Goal: Task Accomplishment & Management: Use online tool/utility

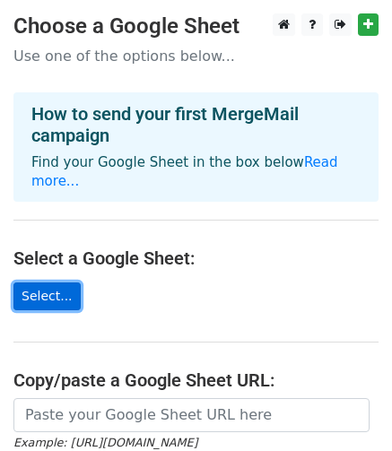
click at [27, 282] on link "Select..." at bounding box center [46, 296] width 67 height 28
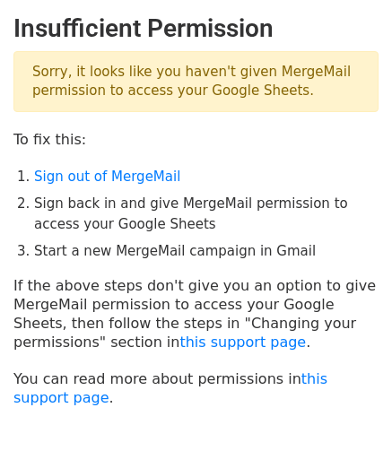
drag, startPoint x: 80, startPoint y: 71, endPoint x: 311, endPoint y: 98, distance: 232.8
click at [311, 98] on p "Sorry, it looks like you haven't given MergeMail permission to access your Goog…" at bounding box center [195, 81] width 365 height 61
click at [307, 119] on main "Insufficient Permission Sorry, it looks like you haven't given MergeMail permis…" at bounding box center [196, 209] width 392 height 393
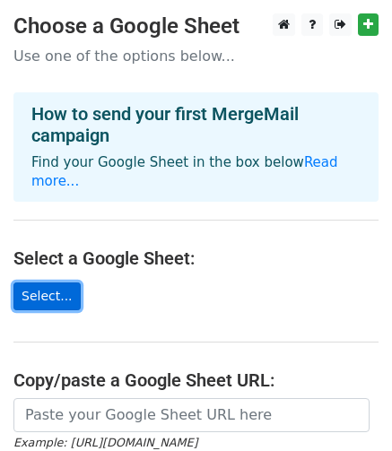
click at [49, 282] on link "Select..." at bounding box center [46, 296] width 67 height 28
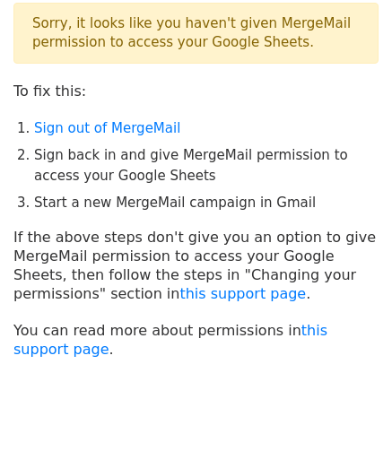
scroll to position [90, 0]
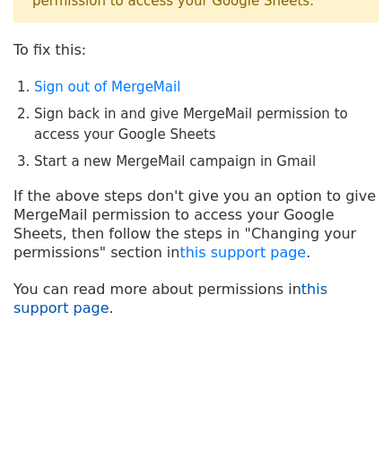
click at [305, 291] on link "this support page" at bounding box center [170, 299] width 314 height 36
